Goal: Task Accomplishment & Management: Complete application form

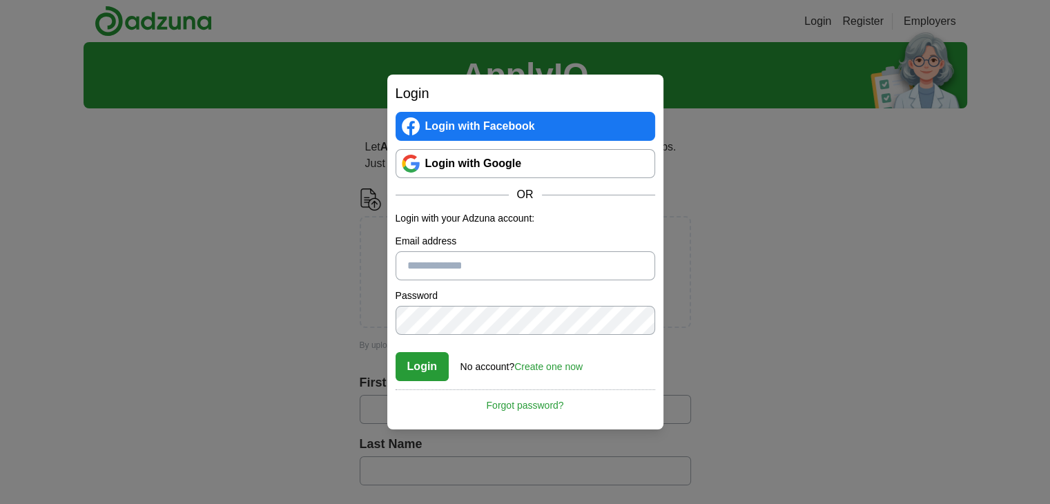
click at [522, 259] on input "Email address" at bounding box center [524, 265] width 259 height 29
type input "**********"
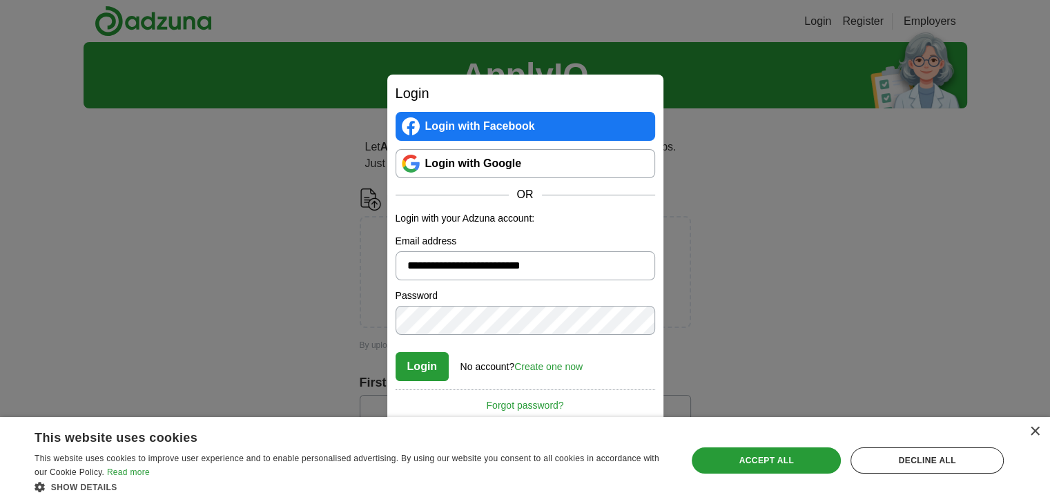
click at [395, 352] on button "Login" at bounding box center [422, 366] width 54 height 29
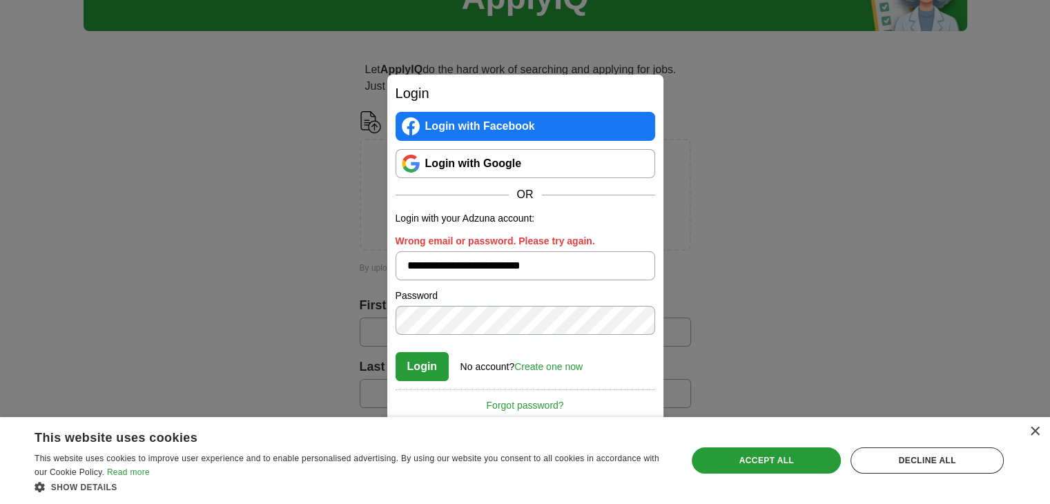
scroll to position [86, 0]
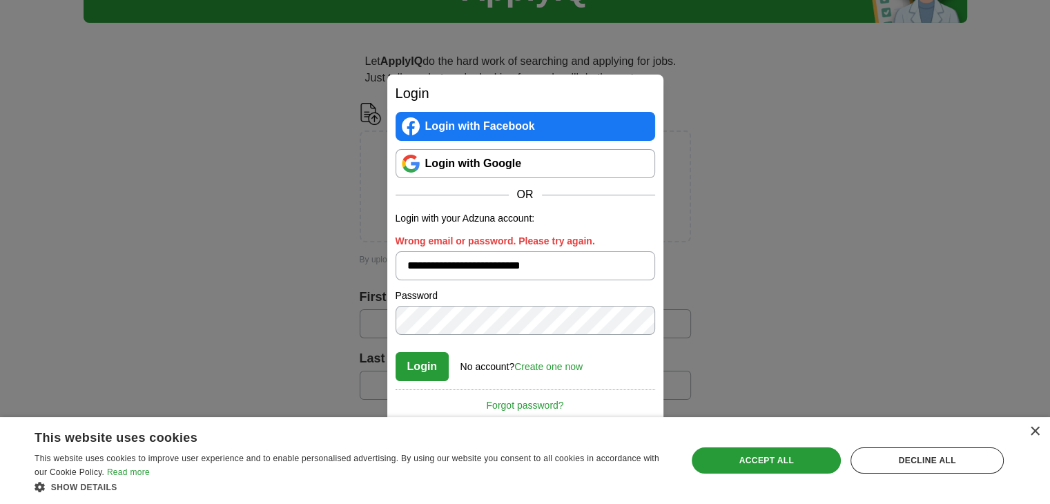
click at [549, 364] on link "Create one now" at bounding box center [548, 366] width 68 height 11
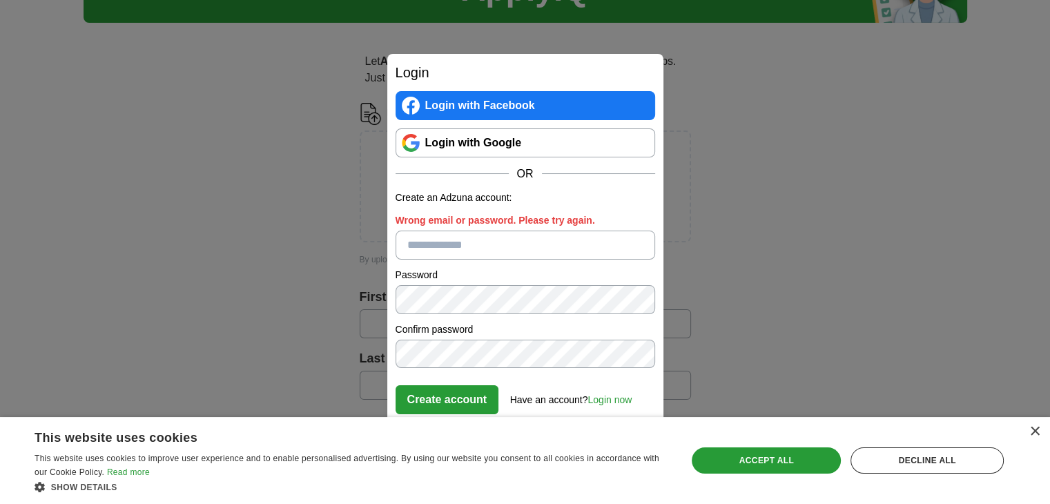
click at [476, 240] on input "Wrong email or password. Please try again." at bounding box center [524, 244] width 259 height 29
type input "**********"
click button "Create account" at bounding box center [447, 399] width 104 height 29
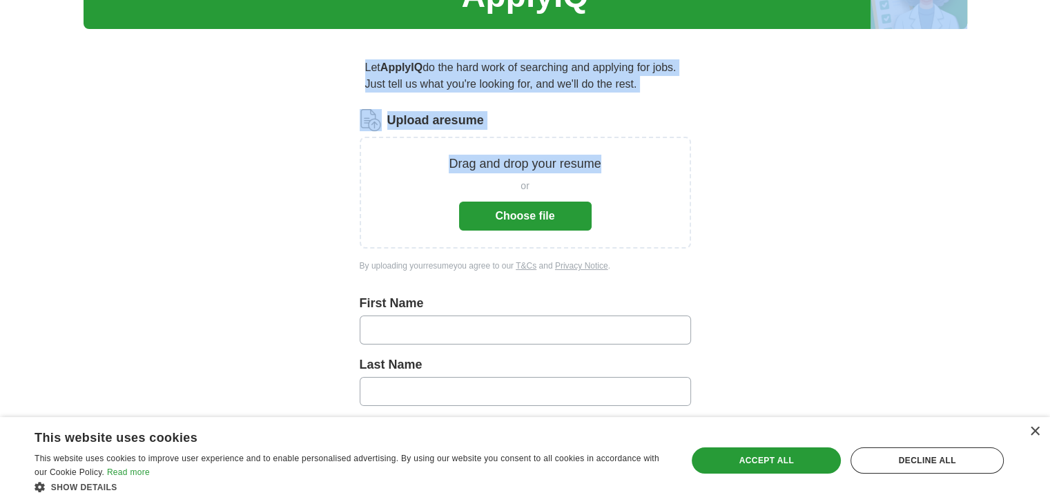
drag, startPoint x: 795, startPoint y: 15, endPoint x: 665, endPoint y: 184, distance: 213.1
click at [665, 184] on div "ApplyIQ Let ApplyIQ do the hard work of searching and applying for jobs. Just t…" at bounding box center [524, 399] width 883 height 872
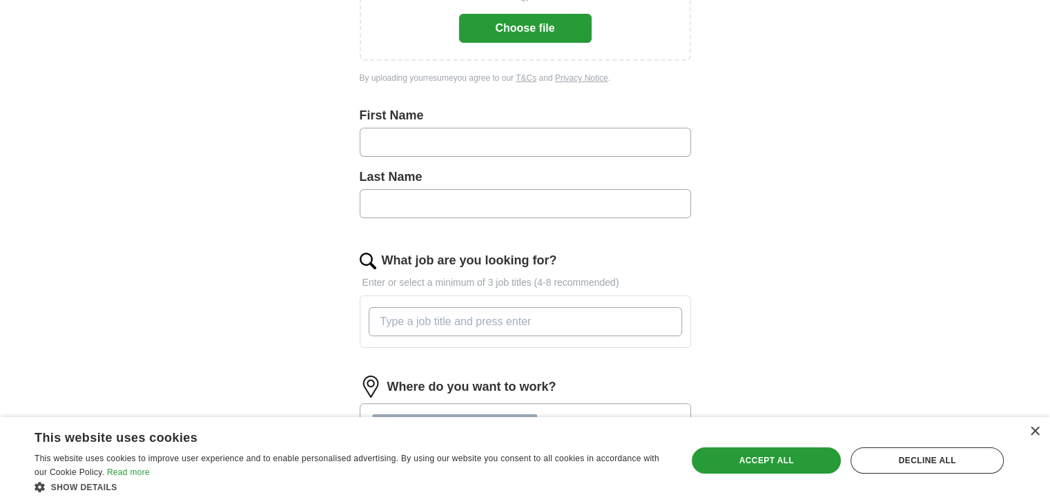
scroll to position [277, 0]
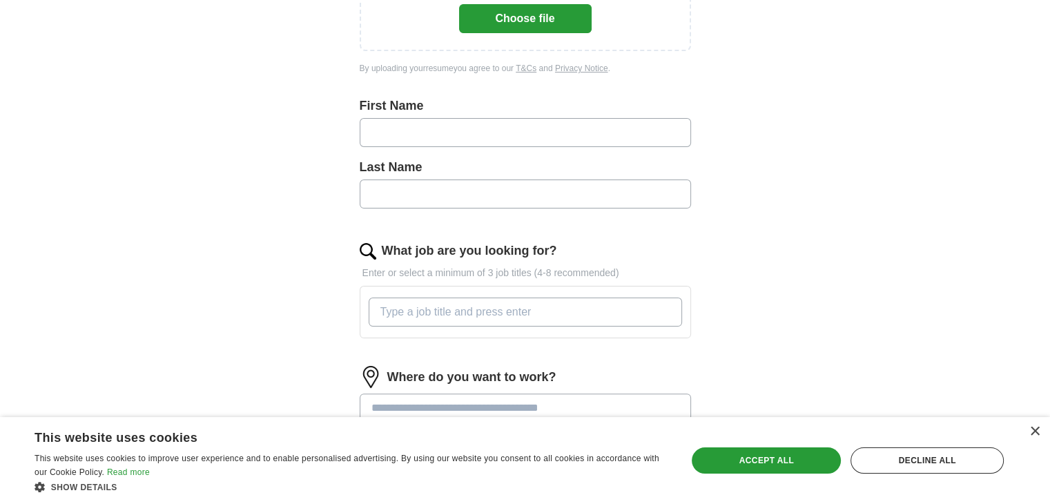
click at [588, 120] on input "text" at bounding box center [525, 132] width 331 height 29
type input "**********"
click at [562, 191] on input "text" at bounding box center [525, 193] width 331 height 29
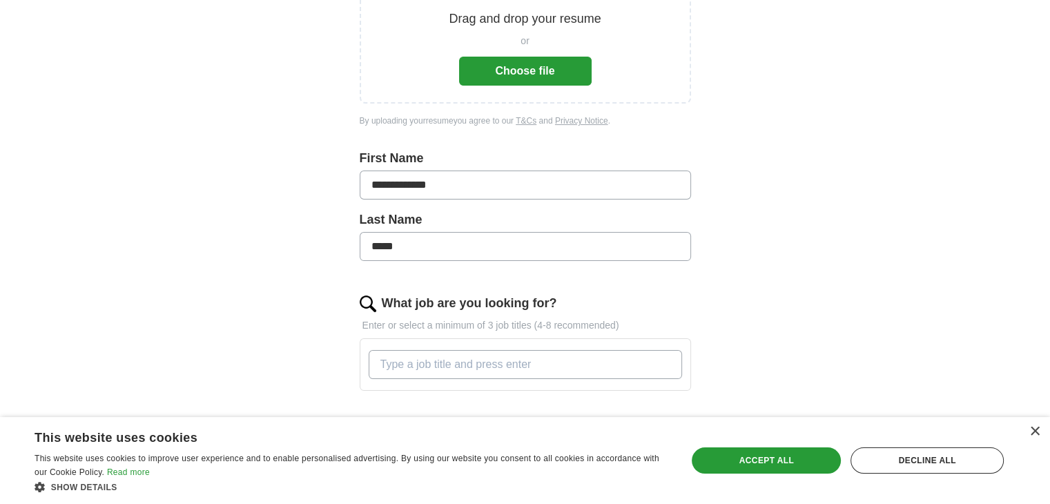
type input "*****"
click at [513, 83] on button "Choose file" at bounding box center [525, 71] width 132 height 29
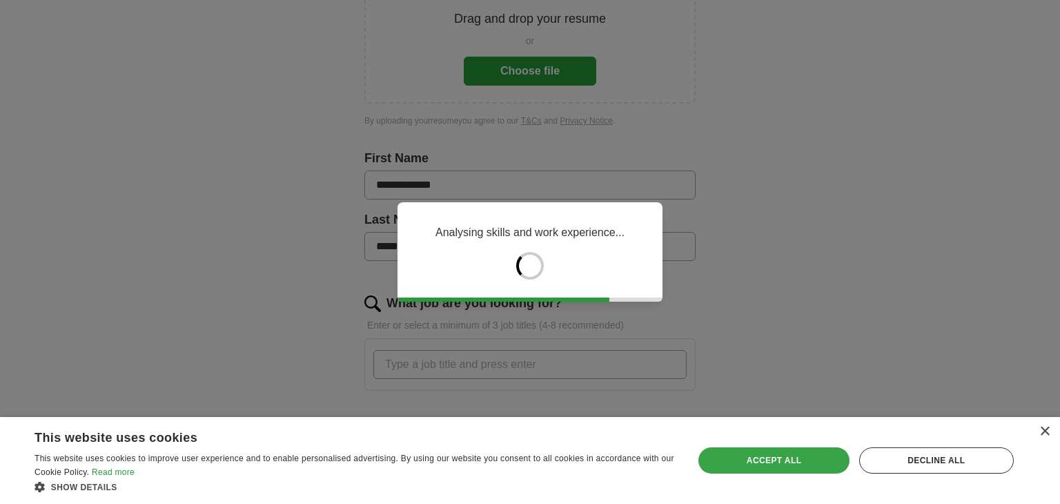
click at [770, 468] on div "Accept all" at bounding box center [773, 460] width 150 height 26
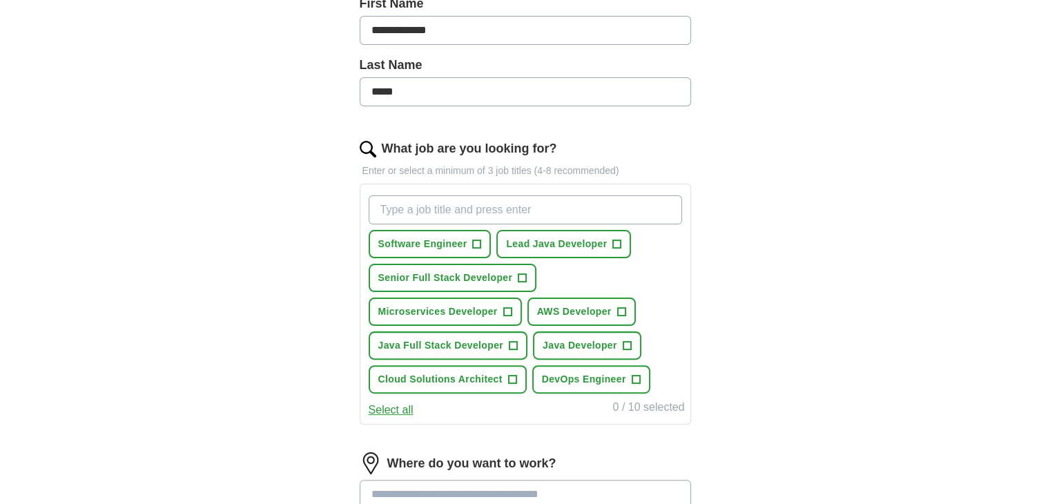
scroll to position [340, 0]
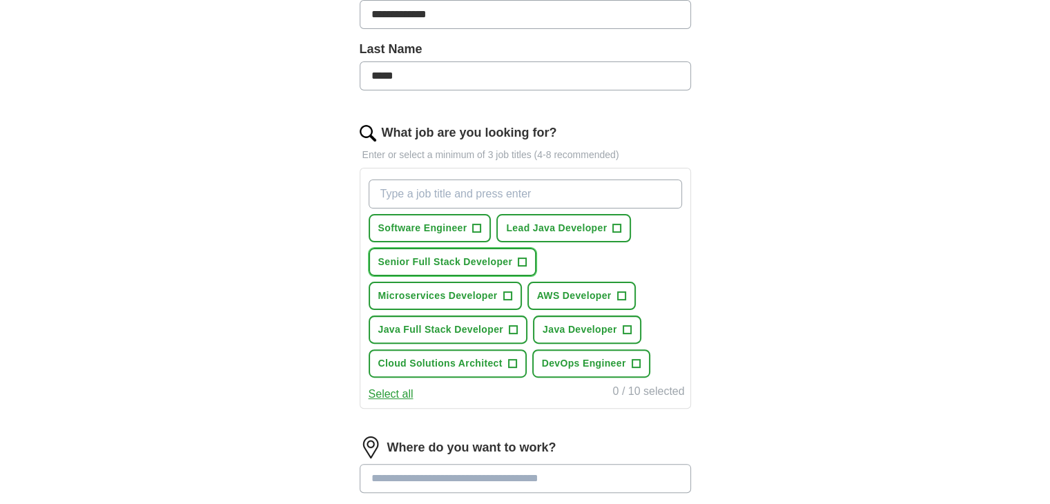
click at [522, 261] on span "+" at bounding box center [522, 262] width 8 height 11
click at [513, 326] on span "+" at bounding box center [513, 329] width 8 height 11
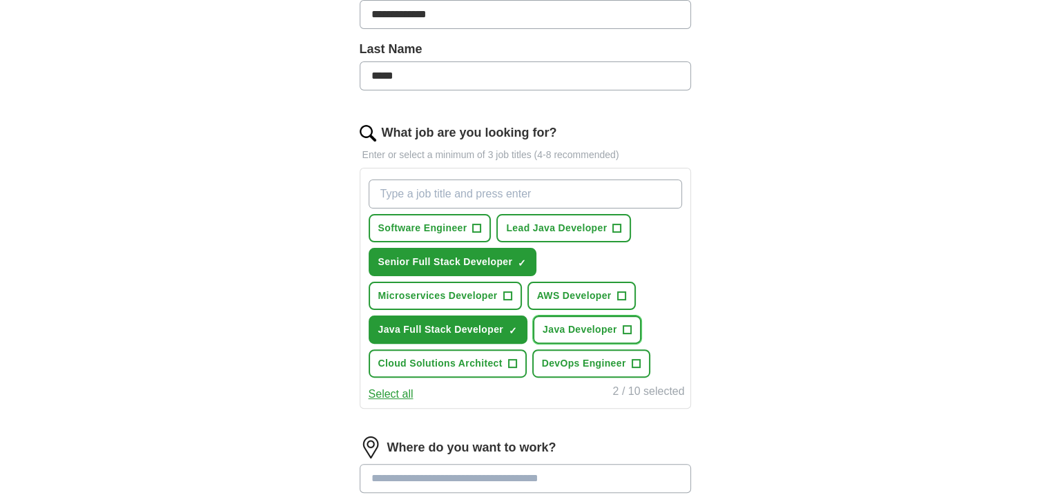
click at [628, 328] on span "+" at bounding box center [626, 329] width 8 height 11
click at [478, 227] on span "+" at bounding box center [477, 228] width 8 height 11
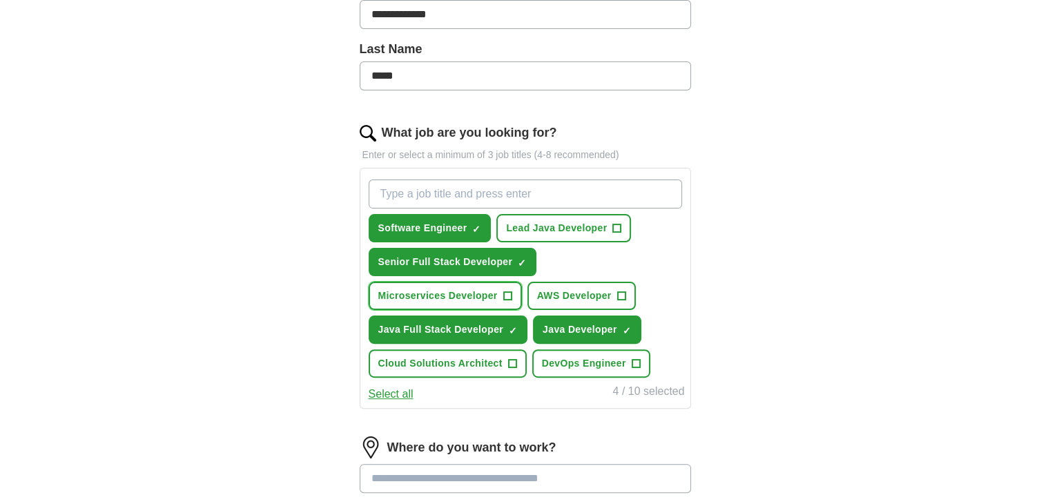
click at [510, 291] on span "+" at bounding box center [507, 296] width 8 height 11
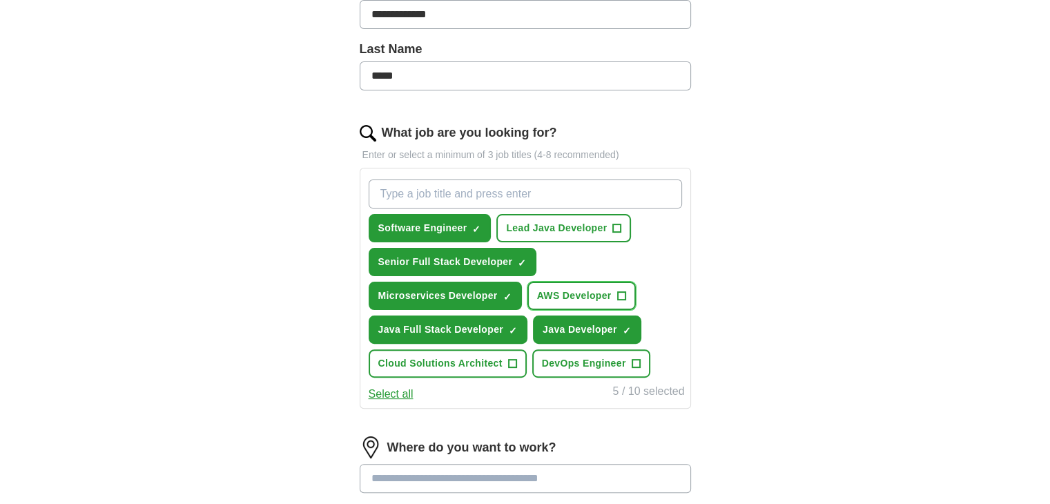
click at [614, 289] on button "AWS Developer +" at bounding box center [581, 296] width 108 height 28
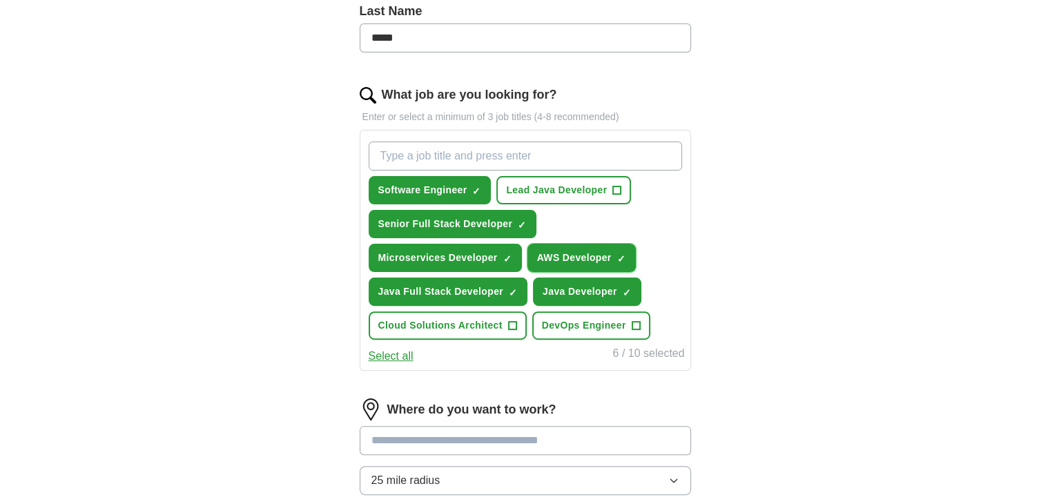
scroll to position [383, 0]
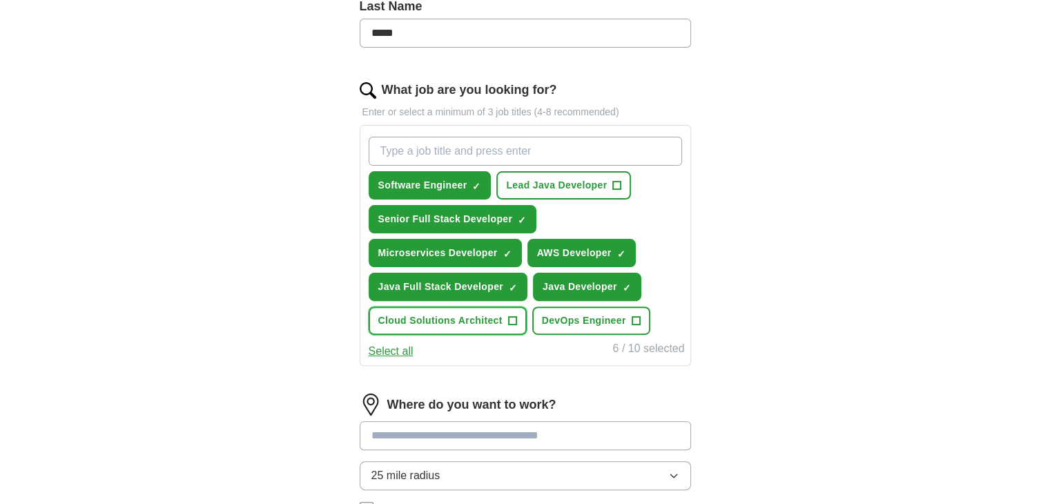
click at [513, 324] on button "Cloud Solutions Architect +" at bounding box center [448, 320] width 158 height 28
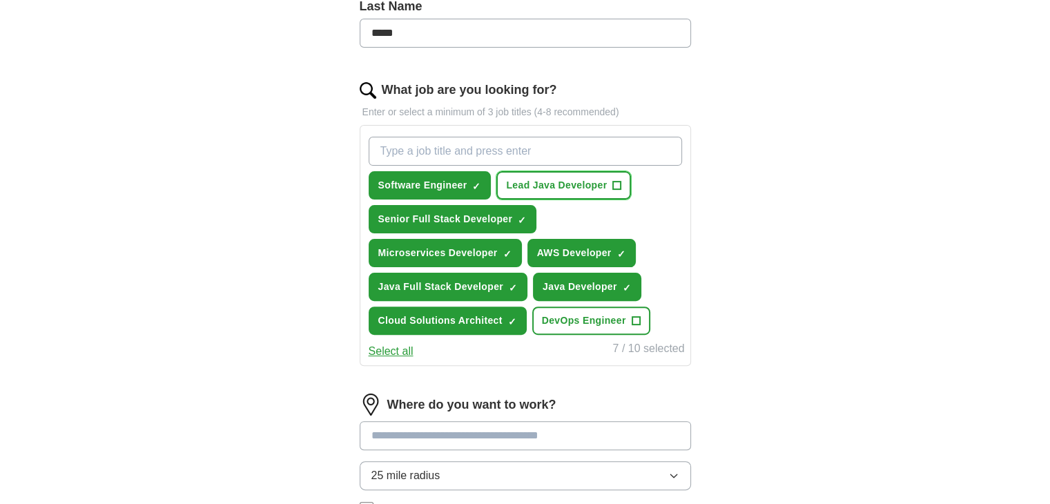
click at [616, 184] on span "+" at bounding box center [617, 185] width 8 height 11
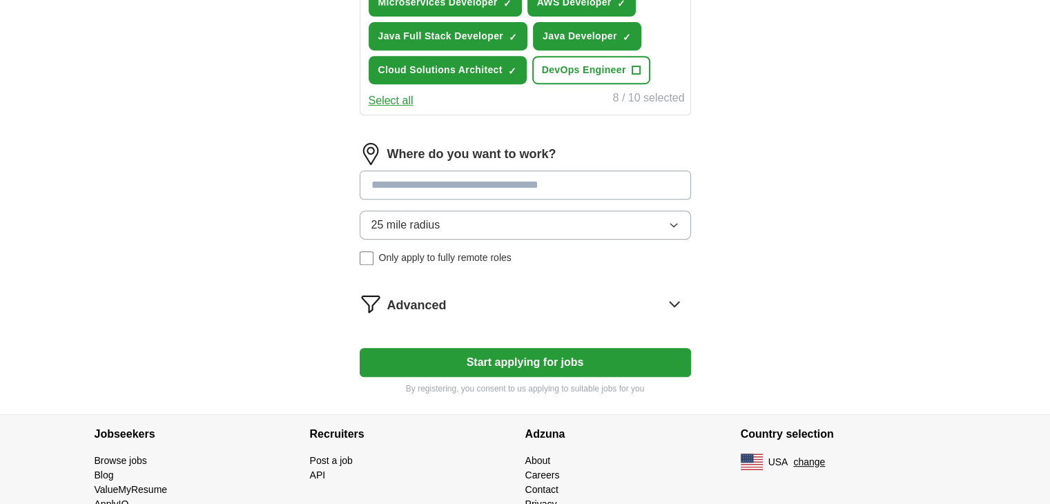
scroll to position [635, 0]
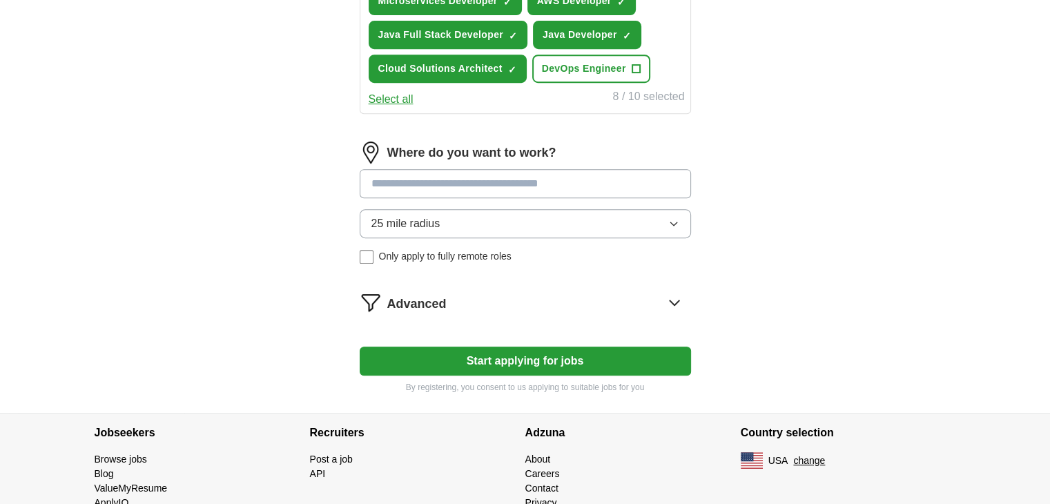
click at [485, 219] on button "25 mile radius" at bounding box center [525, 223] width 331 height 29
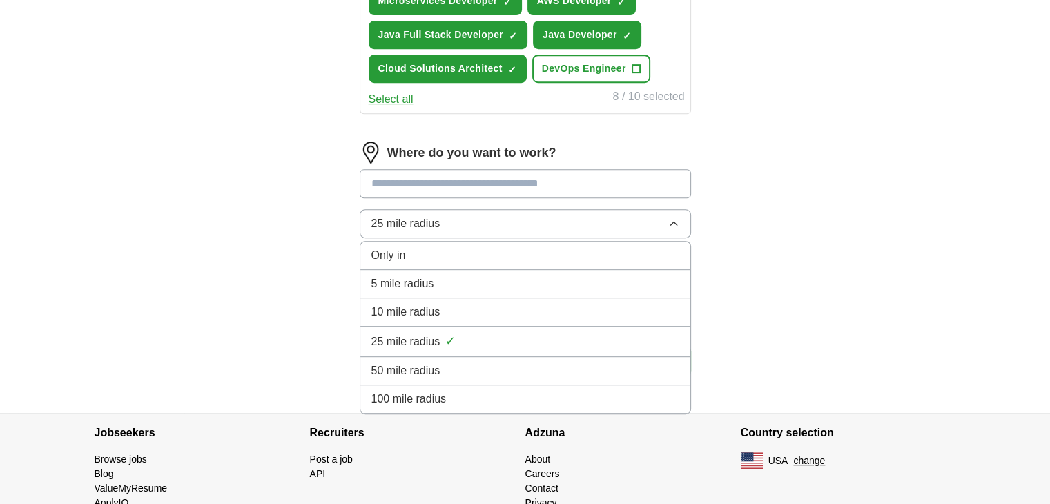
scroll to position [678, 0]
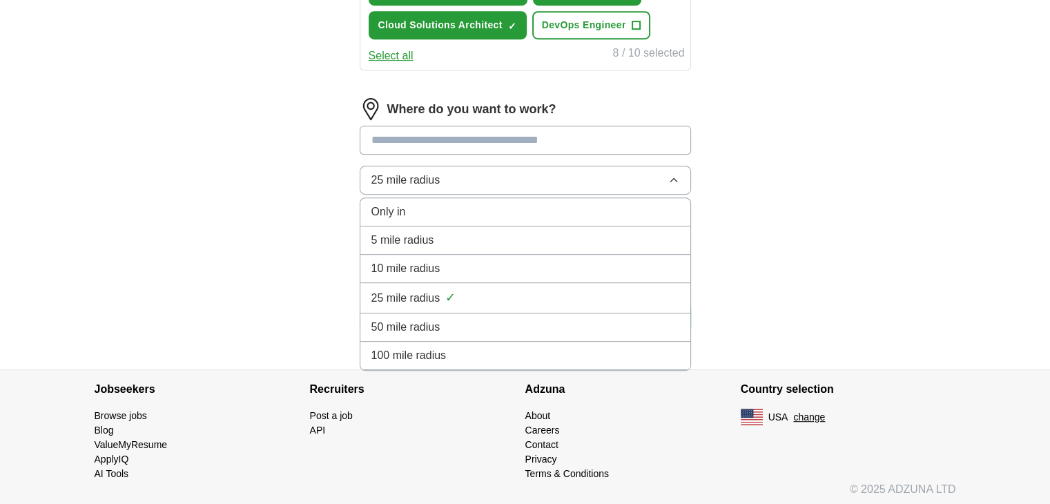
click at [460, 350] on div "100 mile radius" at bounding box center [525, 355] width 308 height 17
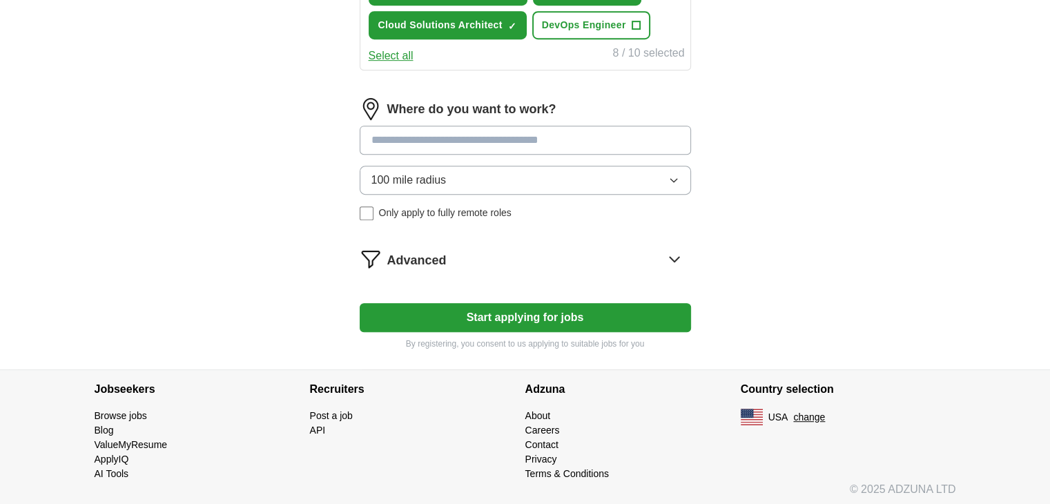
click at [486, 166] on button "100 mile radius" at bounding box center [525, 180] width 331 height 29
click at [648, 141] on input at bounding box center [525, 140] width 331 height 29
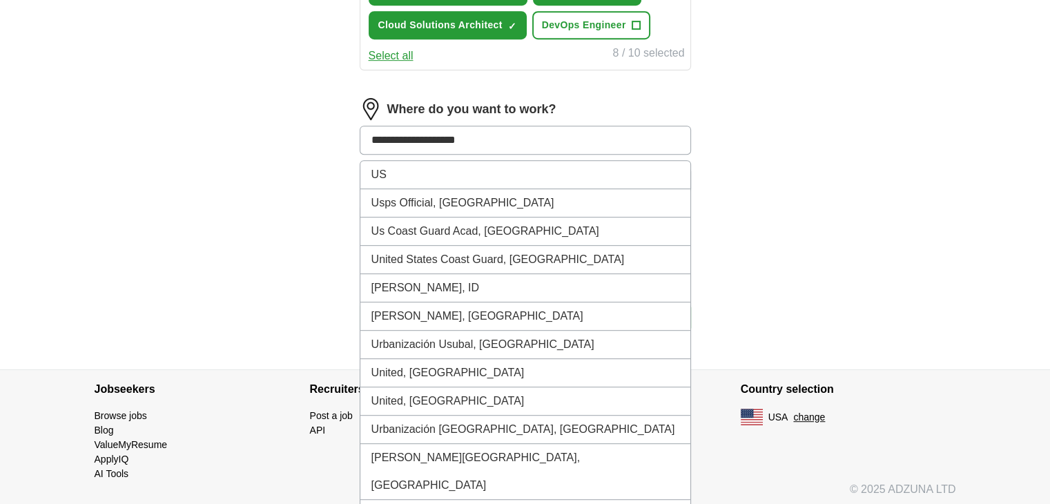
type input "**********"
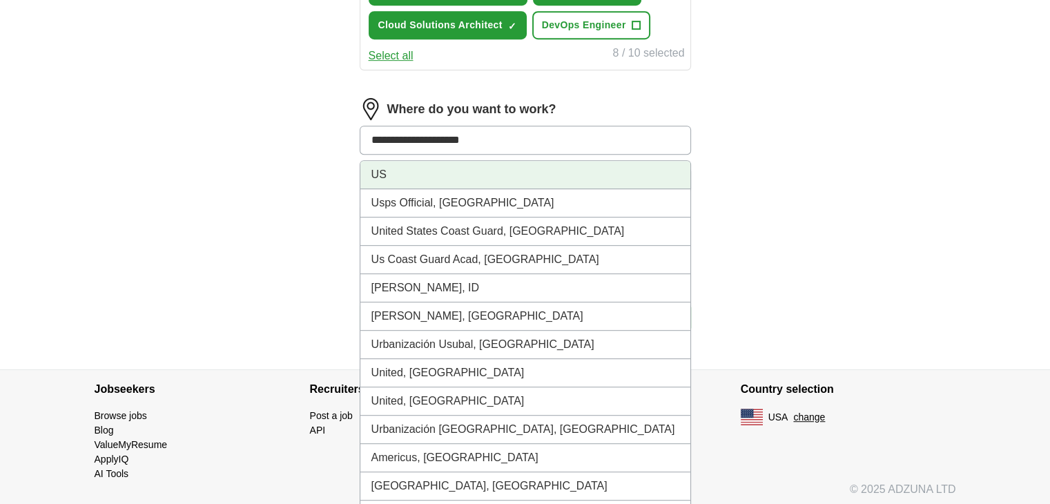
click at [647, 173] on li "US" at bounding box center [525, 175] width 330 height 28
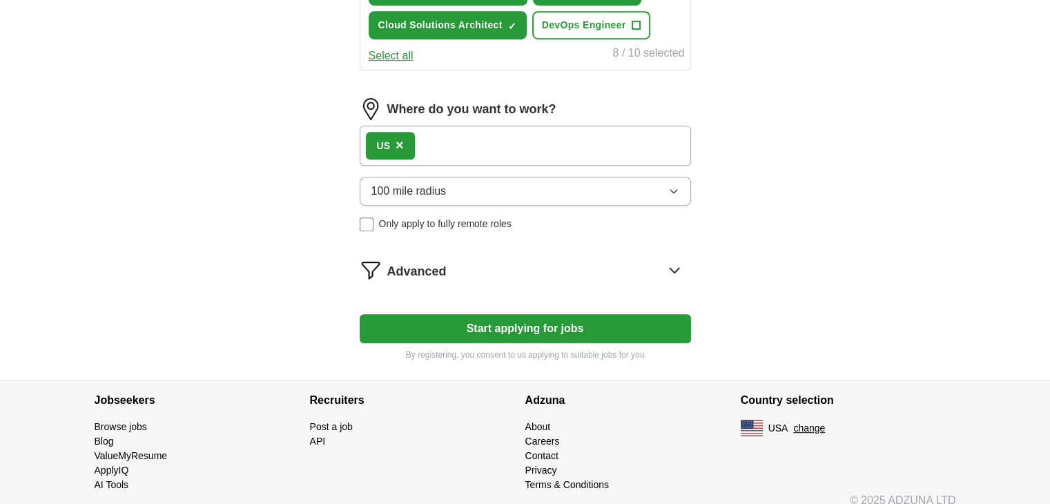
click at [533, 138] on div "US ×" at bounding box center [525, 146] width 331 height 40
click at [397, 145] on span "×" at bounding box center [399, 144] width 8 height 15
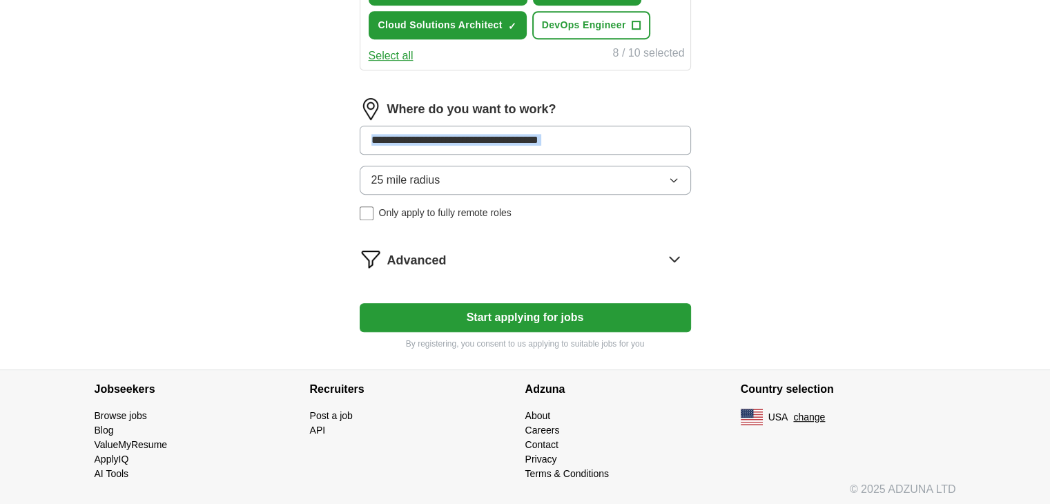
click at [594, 116] on div "Where do you want to work? 25 mile radius Only apply to fully remote roles" at bounding box center [525, 164] width 331 height 133
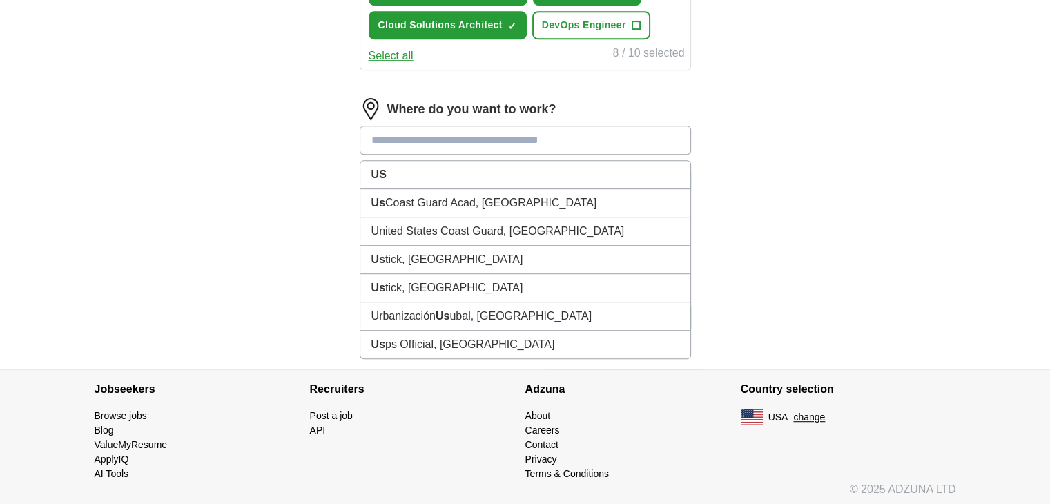
click at [577, 140] on input at bounding box center [525, 140] width 331 height 29
type input "*"
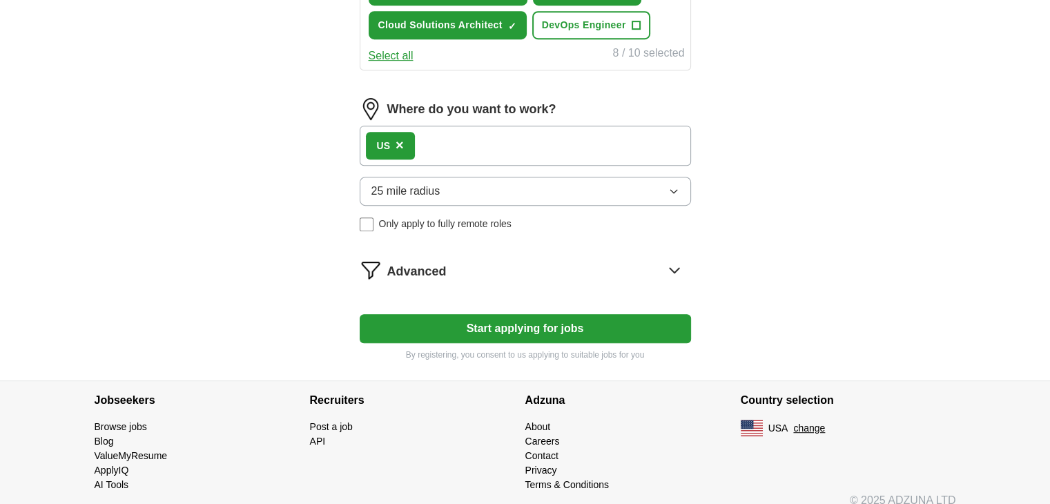
click at [409, 137] on div "US ×" at bounding box center [390, 146] width 49 height 28
click at [398, 138] on span "×" at bounding box center [399, 144] width 8 height 15
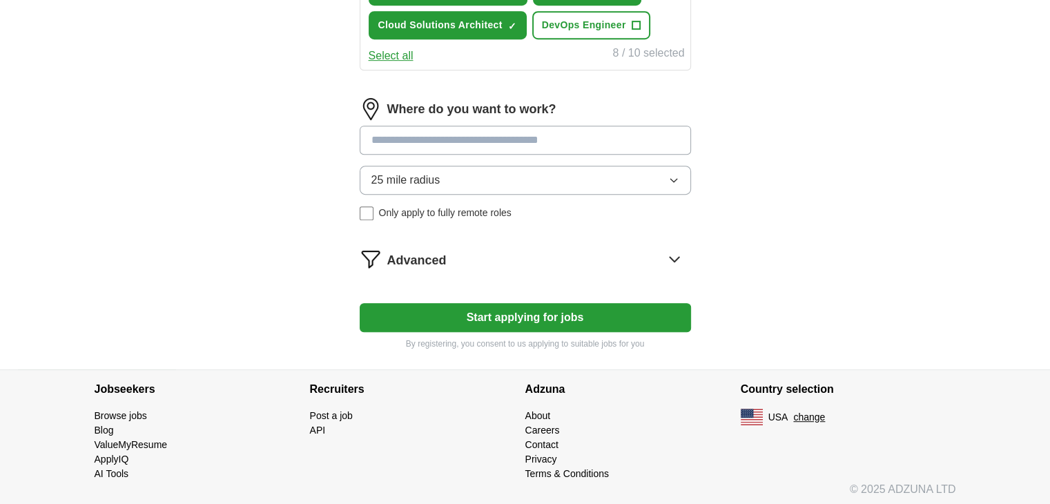
click at [398, 138] on input at bounding box center [525, 140] width 331 height 29
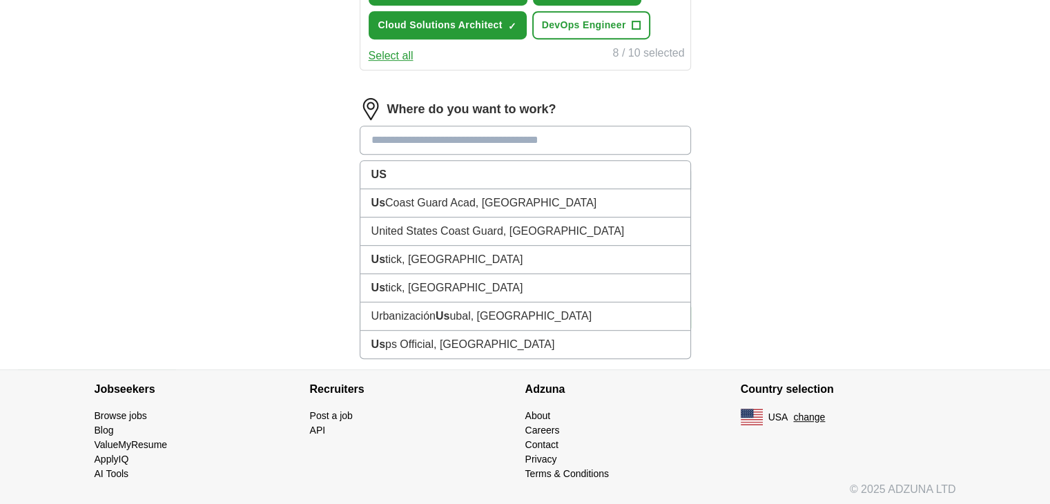
click at [398, 138] on input at bounding box center [525, 140] width 331 height 29
type input "*"
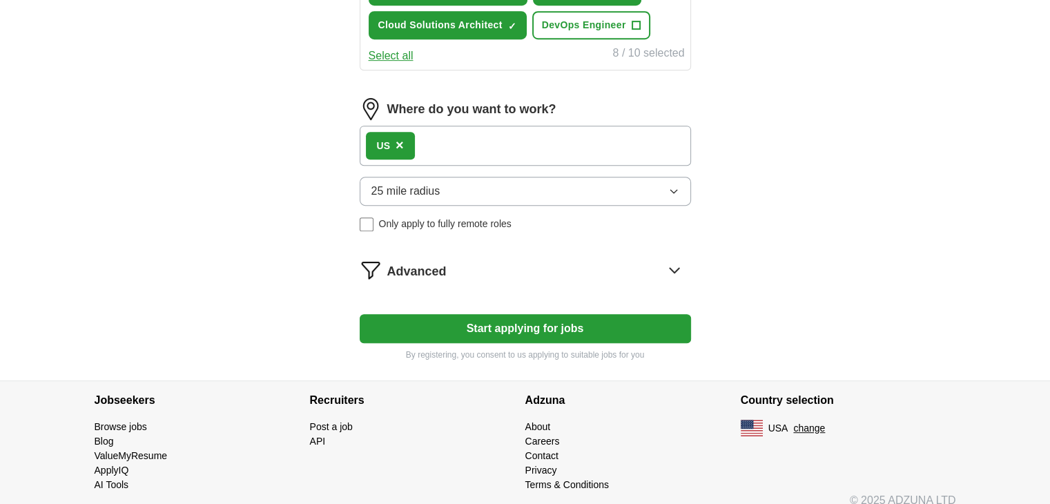
click at [400, 142] on span "×" at bounding box center [399, 144] width 8 height 15
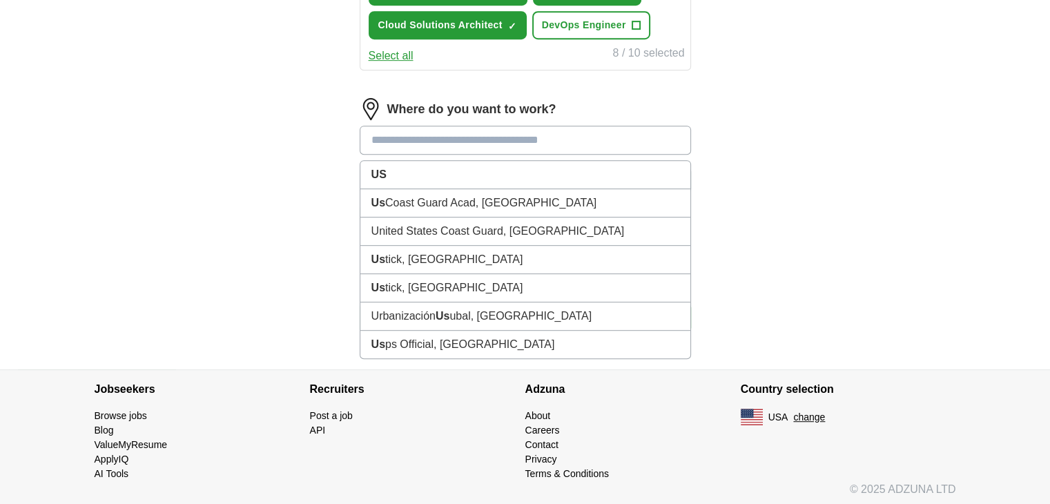
click at [400, 142] on input at bounding box center [525, 140] width 331 height 29
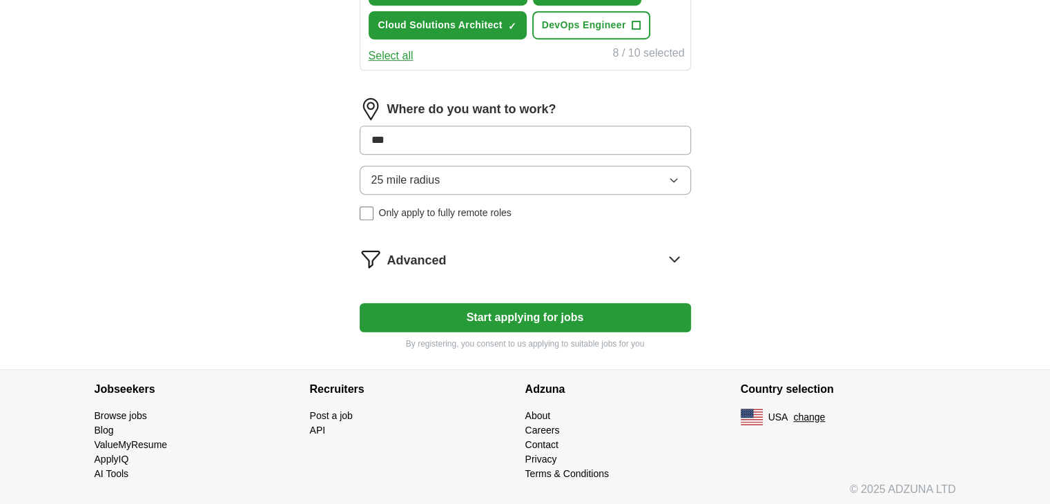
type input "***"
click at [360, 303] on button "Start applying for jobs" at bounding box center [525, 317] width 331 height 29
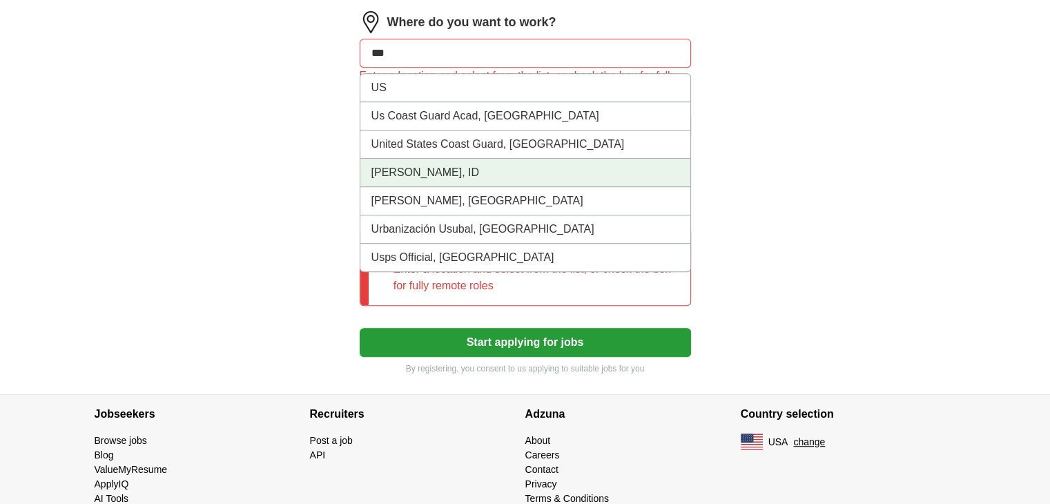
scroll to position [769, 0]
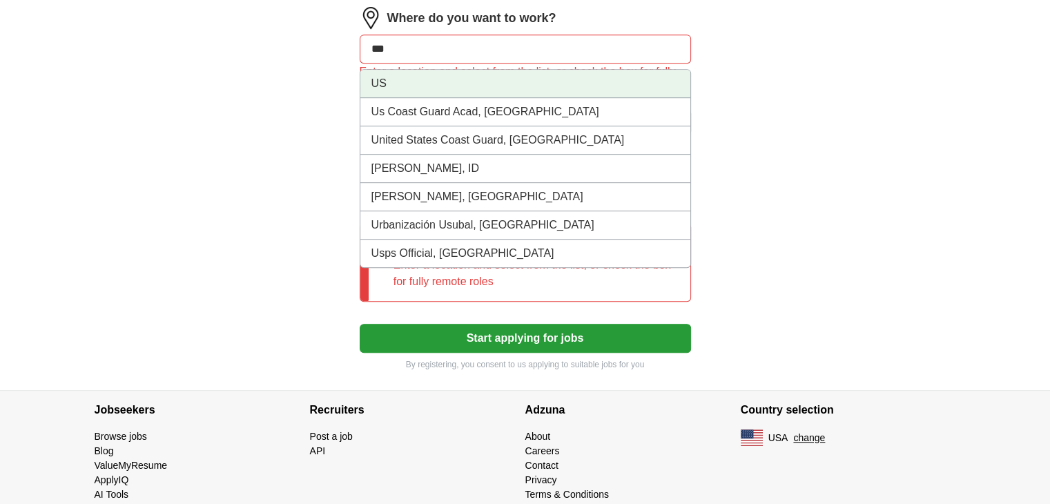
click at [394, 87] on li "US" at bounding box center [525, 84] width 330 height 28
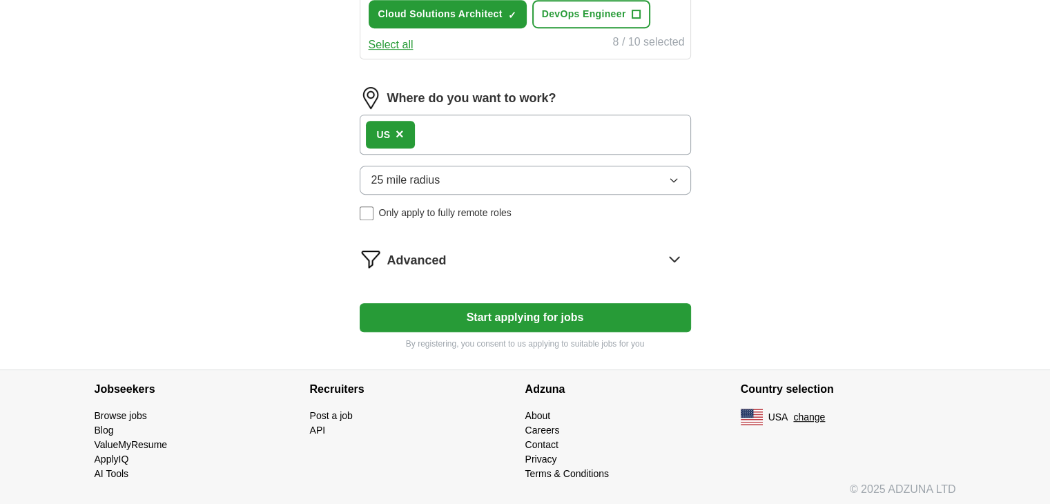
click at [436, 172] on span "25 mile radius" at bounding box center [405, 180] width 69 height 17
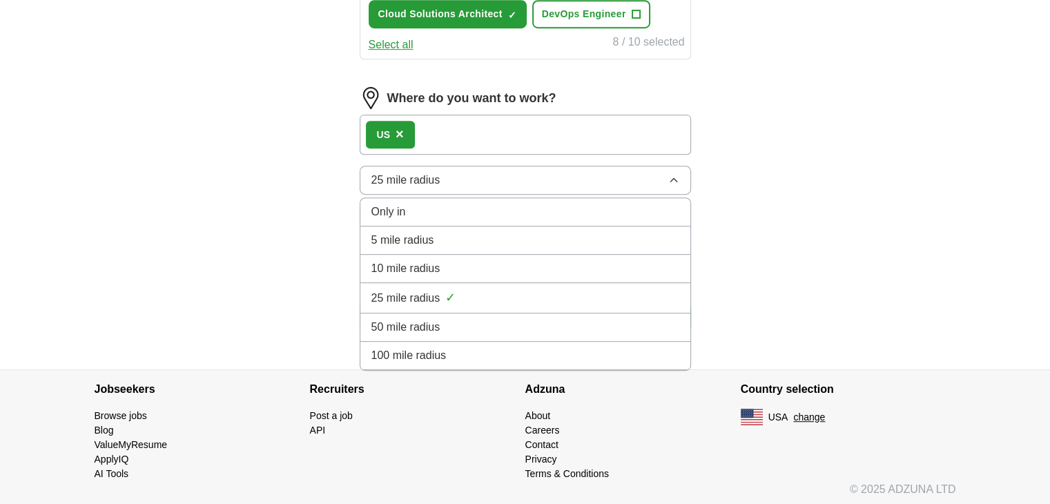
click at [507, 347] on div "100 mile radius" at bounding box center [525, 355] width 308 height 17
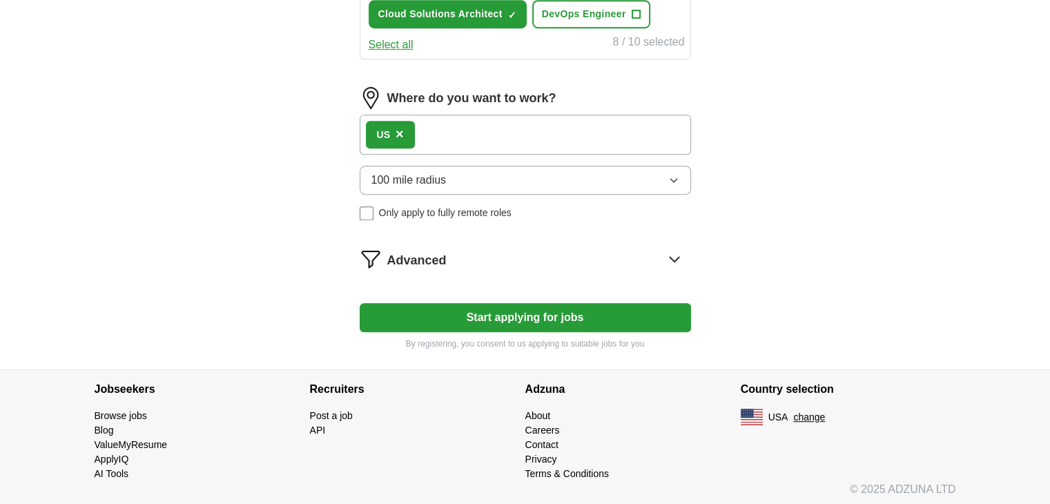
click at [508, 315] on button "Start applying for jobs" at bounding box center [525, 317] width 331 height 29
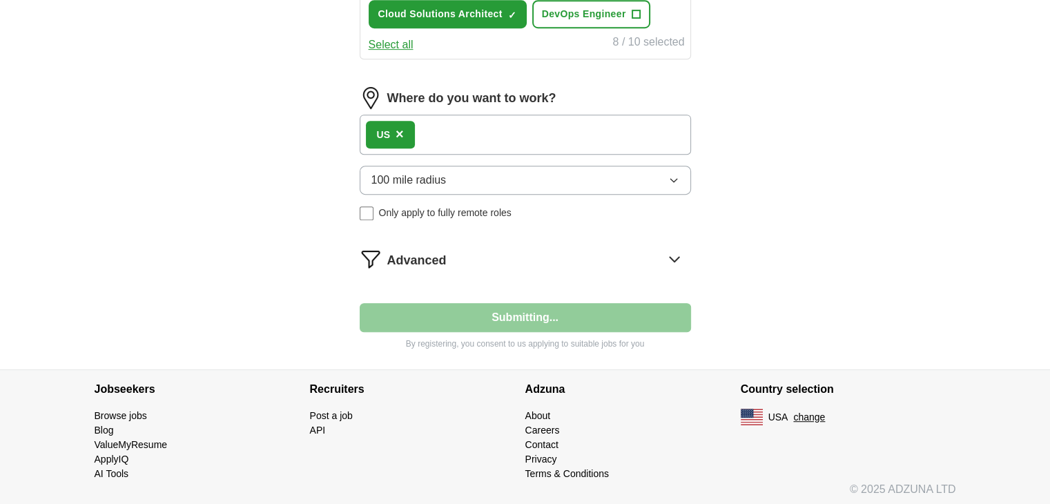
select select "**"
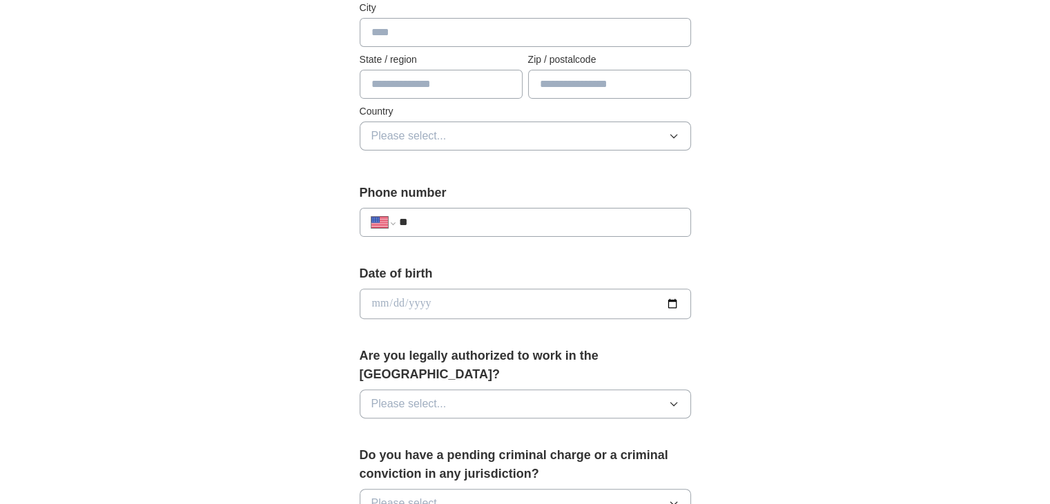
scroll to position [377, 0]
click at [535, 213] on input "**" at bounding box center [538, 221] width 280 height 17
click at [455, 217] on input "**" at bounding box center [538, 221] width 280 height 17
paste input "**********"
type input "**********"
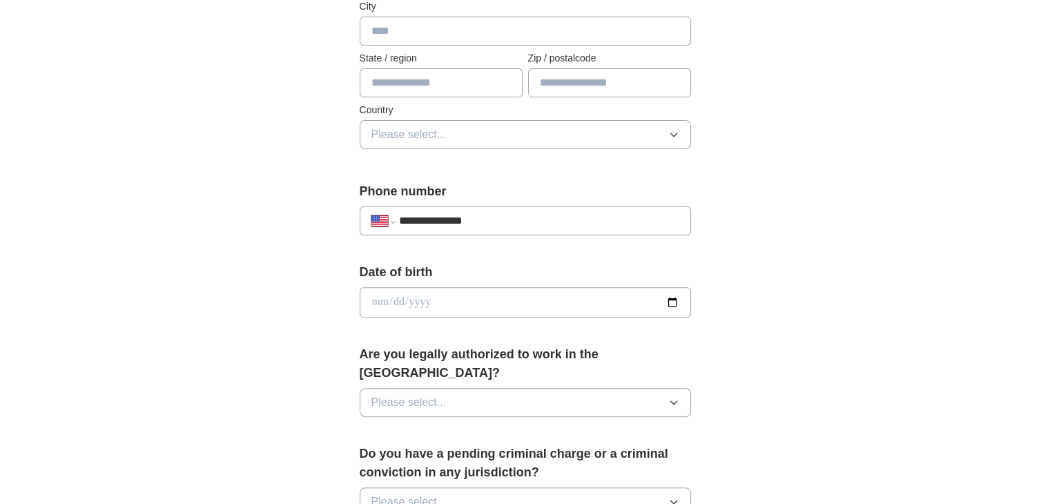
click at [433, 292] on input "date" at bounding box center [525, 302] width 331 height 30
click at [674, 296] on input "date" at bounding box center [525, 302] width 331 height 30
click at [450, 297] on input "**********" at bounding box center [525, 302] width 331 height 30
click at [673, 301] on input "**********" at bounding box center [525, 302] width 331 height 30
type input "**********"
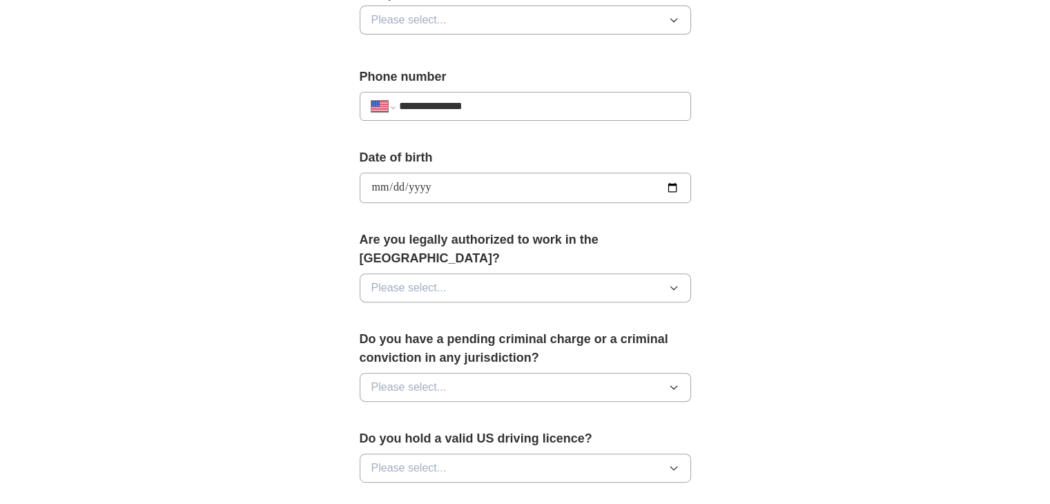
scroll to position [493, 0]
click at [521, 272] on button "Please select..." at bounding box center [525, 286] width 331 height 29
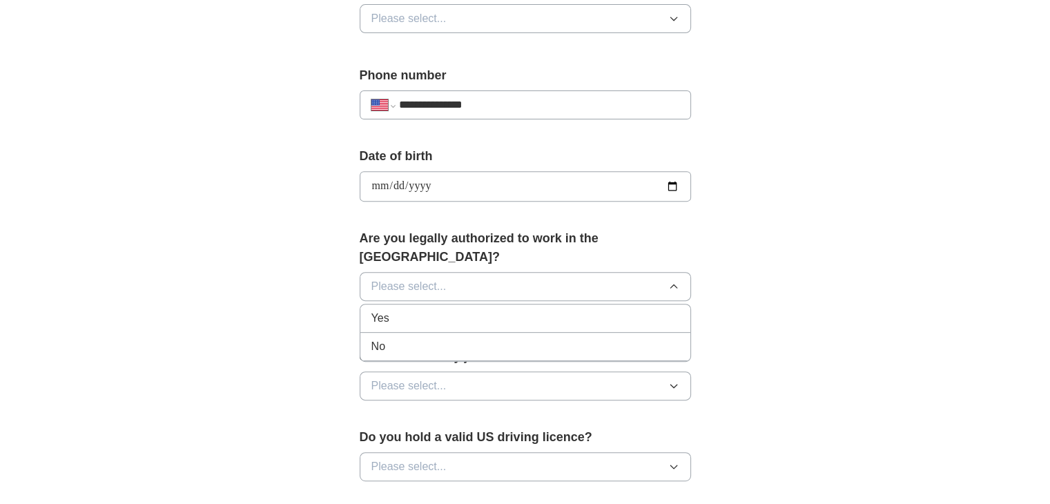
click at [472, 305] on li "Yes" at bounding box center [525, 318] width 330 height 28
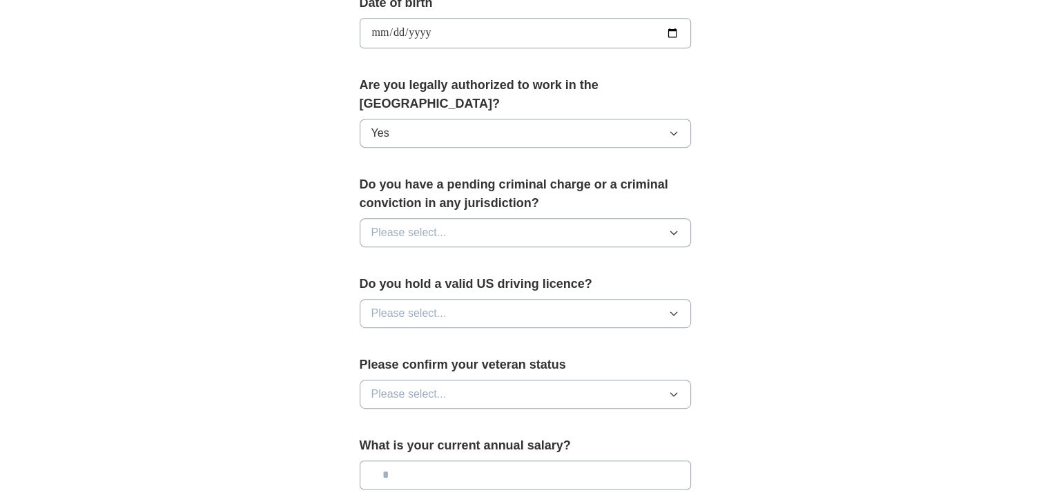
scroll to position [647, 0]
click at [500, 217] on button "Please select..." at bounding box center [525, 231] width 331 height 29
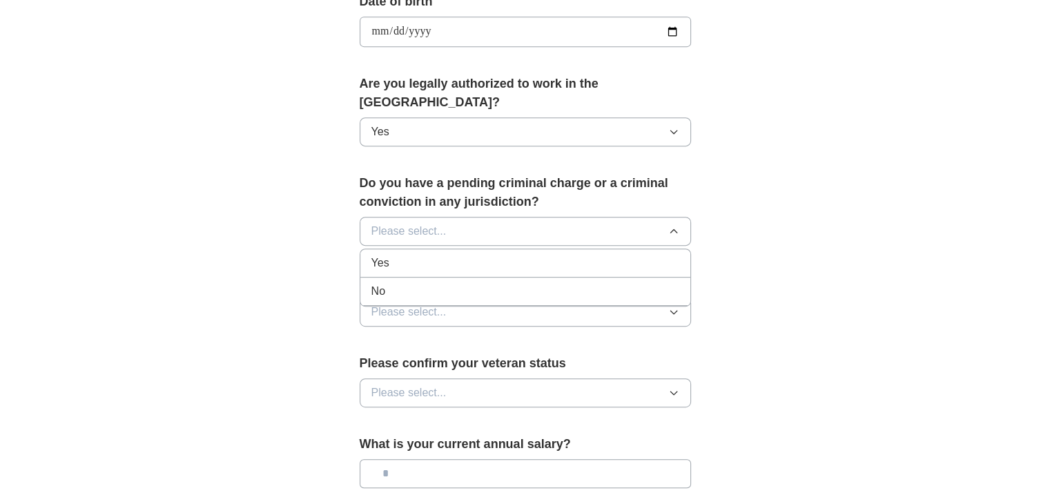
click at [471, 283] on div "No" at bounding box center [525, 291] width 308 height 17
click at [476, 299] on button "Please select..." at bounding box center [525, 311] width 331 height 29
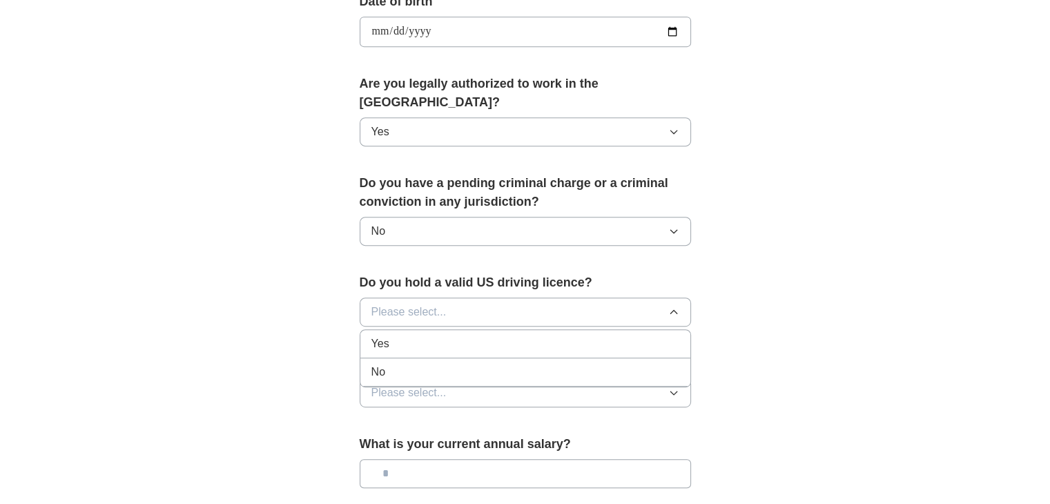
click at [473, 335] on div "Yes" at bounding box center [525, 343] width 308 height 17
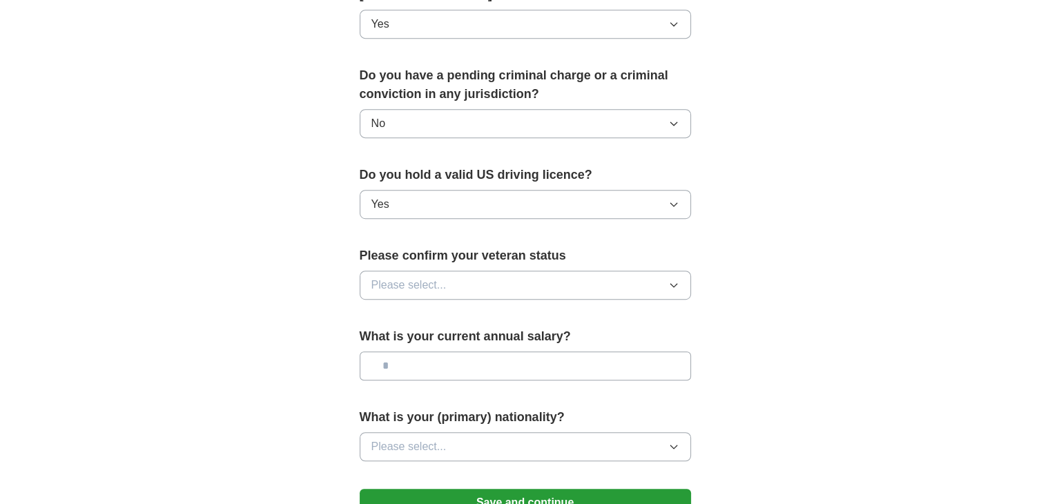
scroll to position [756, 0]
click at [484, 270] on button "Please select..." at bounding box center [525, 284] width 331 height 29
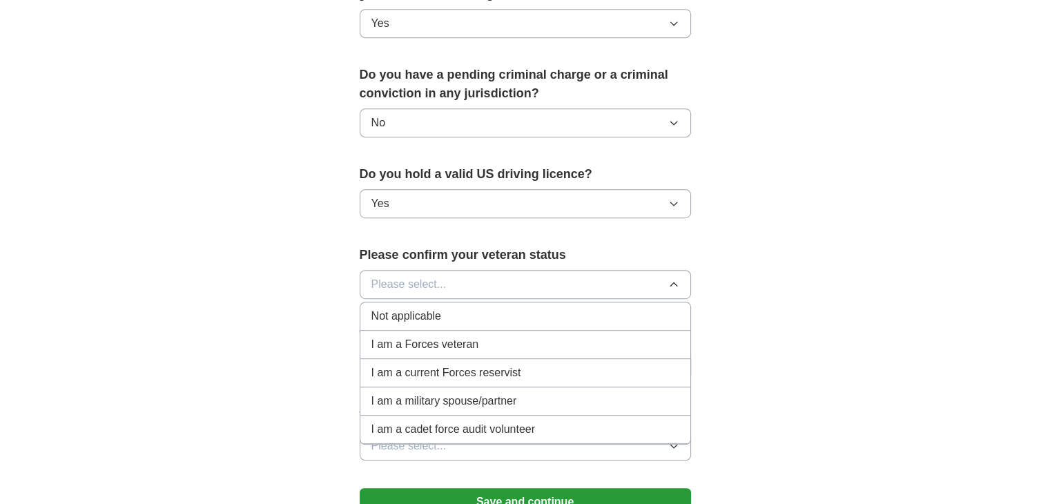
click at [458, 308] on div "Not applicable" at bounding box center [525, 316] width 308 height 17
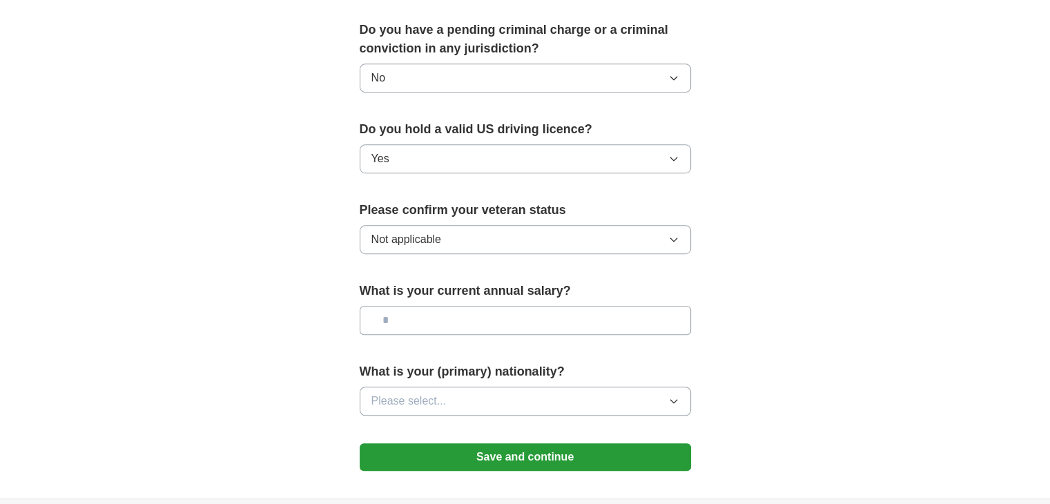
scroll to position [864, 0]
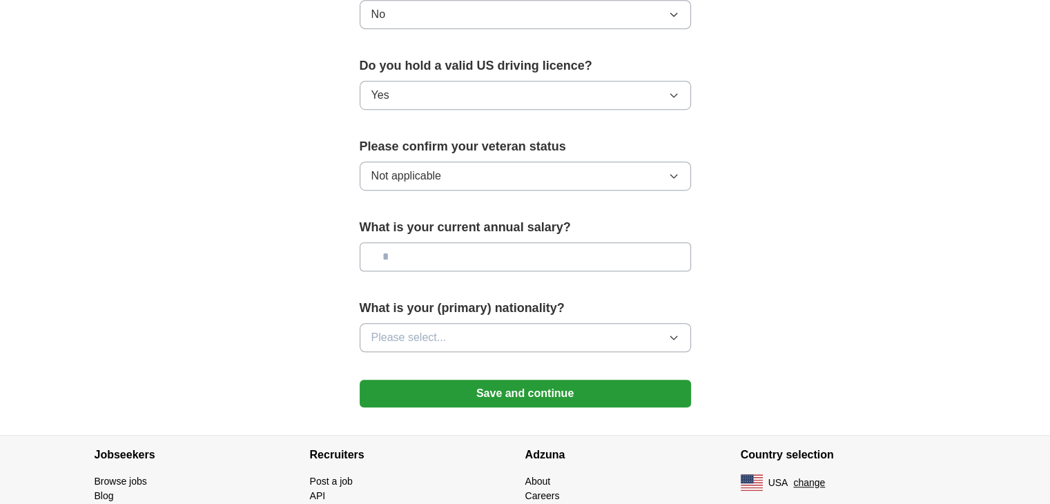
click at [441, 329] on span "Please select..." at bounding box center [408, 337] width 75 height 17
click at [472, 380] on button "Save and continue" at bounding box center [525, 394] width 331 height 28
